Goal: Use online tool/utility: Utilize a website feature to perform a specific function

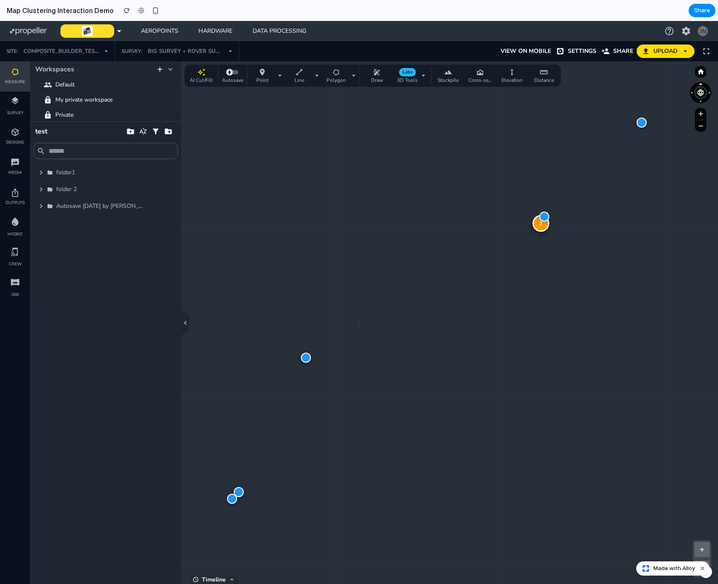
drag, startPoint x: 552, startPoint y: 160, endPoint x: 518, endPoint y: 256, distance: 102.2
click at [518, 256] on div "3 + − Zoom: 8.0 x | Clusters: 8 | Size: 1711 x 1245" at bounding box center [359, 322] width 718 height 522
click at [561, 251] on div "3" at bounding box center [561, 252] width 17 height 17
click at [316, 416] on div "2" at bounding box center [311, 416] width 17 height 17
click at [557, 148] on div "3" at bounding box center [559, 144] width 17 height 17
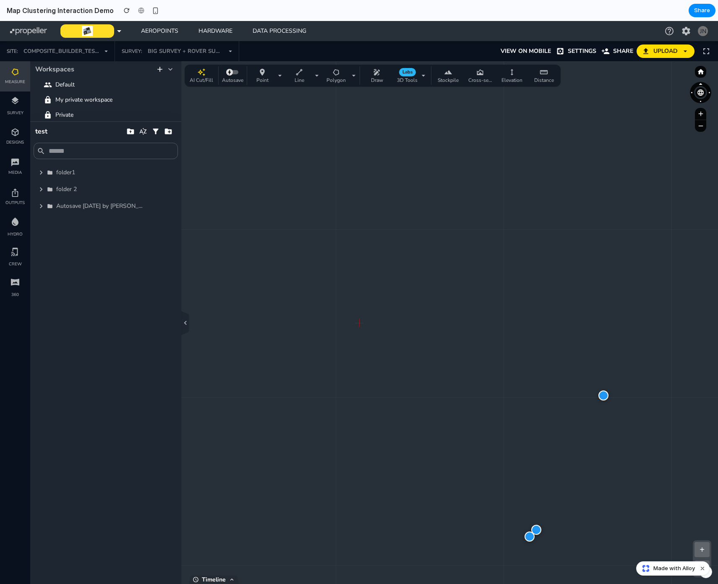
drag, startPoint x: 606, startPoint y: 118, endPoint x: 427, endPoint y: 326, distance: 274.3
click at [427, 326] on div "+ − Zoom: 8.0 x | Clusters: 8 | Size: 1711 x 1245" at bounding box center [359, 322] width 718 height 522
drag, startPoint x: 548, startPoint y: 212, endPoint x: 361, endPoint y: 262, distance: 193.5
click at [361, 262] on div "+ − Zoom: 8.0 x | Clusters: 8 | Size: 1711 x 1245" at bounding box center [359, 322] width 718 height 522
drag, startPoint x: 477, startPoint y: 318, endPoint x: 499, endPoint y: 362, distance: 49.5
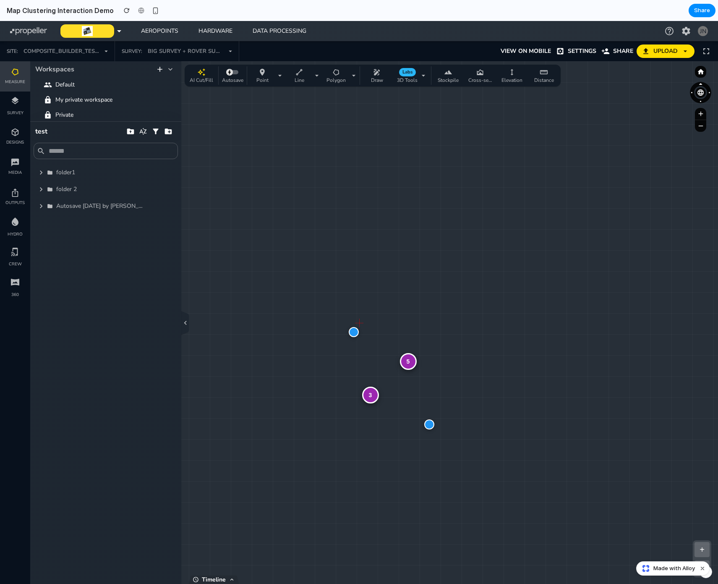
click at [500, 363] on div "5 3 + − Zoom: 1.0 x | Clusters: 4 | Size: 1711 x 1245" at bounding box center [359, 322] width 718 height 522
click at [419, 365] on div "5" at bounding box center [420, 366] width 17 height 17
click at [360, 321] on div "4" at bounding box center [359, 322] width 17 height 17
click at [359, 331] on div "3" at bounding box center [359, 322] width 17 height 17
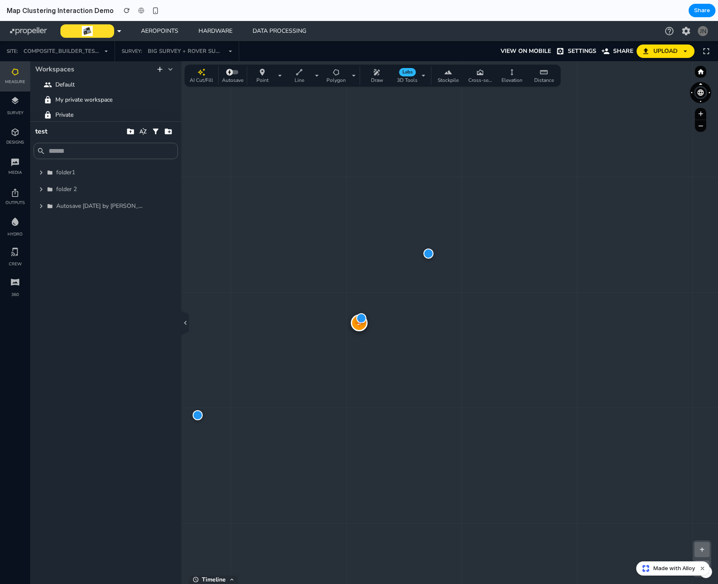
click at [359, 326] on div "3" at bounding box center [359, 322] width 17 height 17
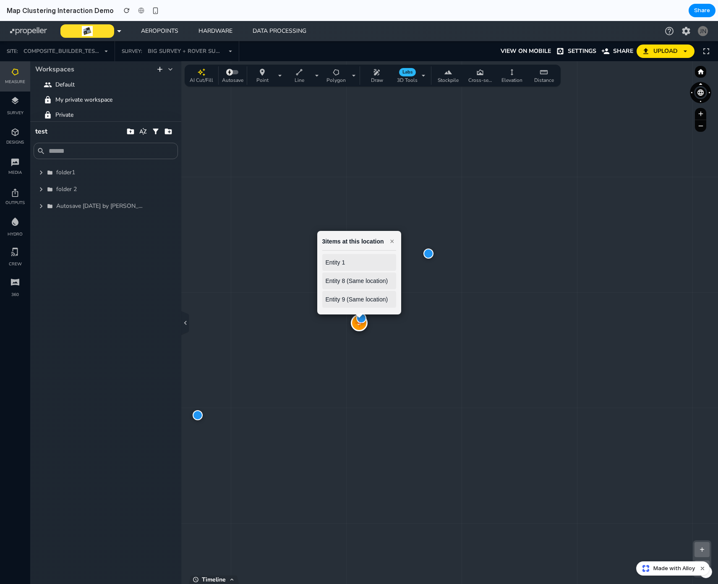
click at [359, 323] on div "3" at bounding box center [359, 322] width 17 height 17
click at [359, 323] on div at bounding box center [361, 318] width 10 height 10
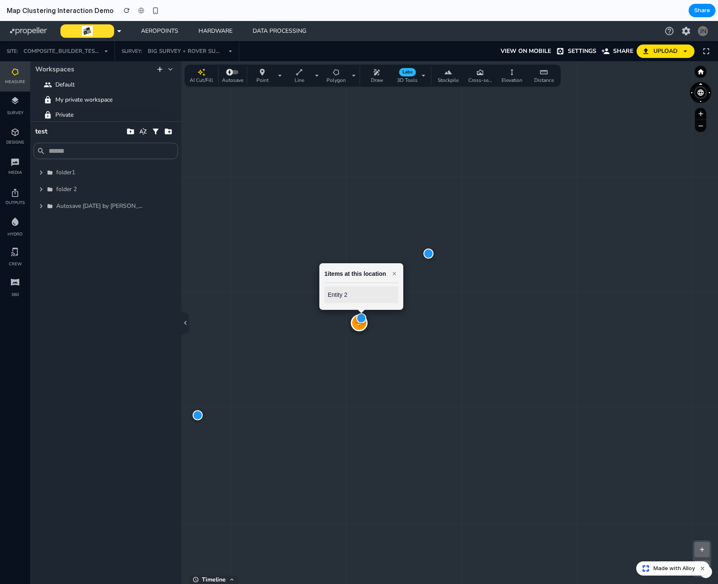
click at [359, 326] on div "3" at bounding box center [359, 322] width 17 height 17
